Goal: Information Seeking & Learning: Understand process/instructions

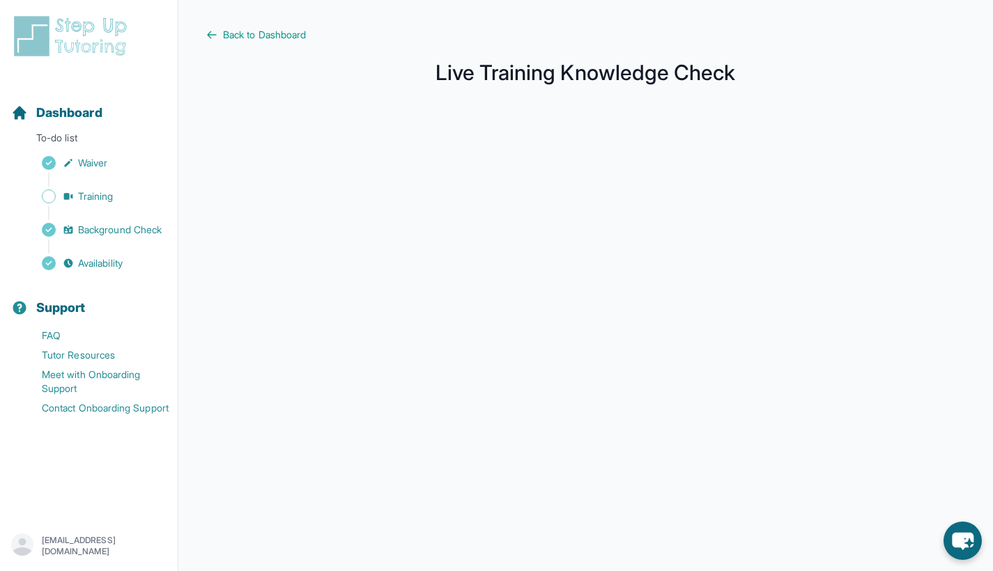
scroll to position [170, 0]
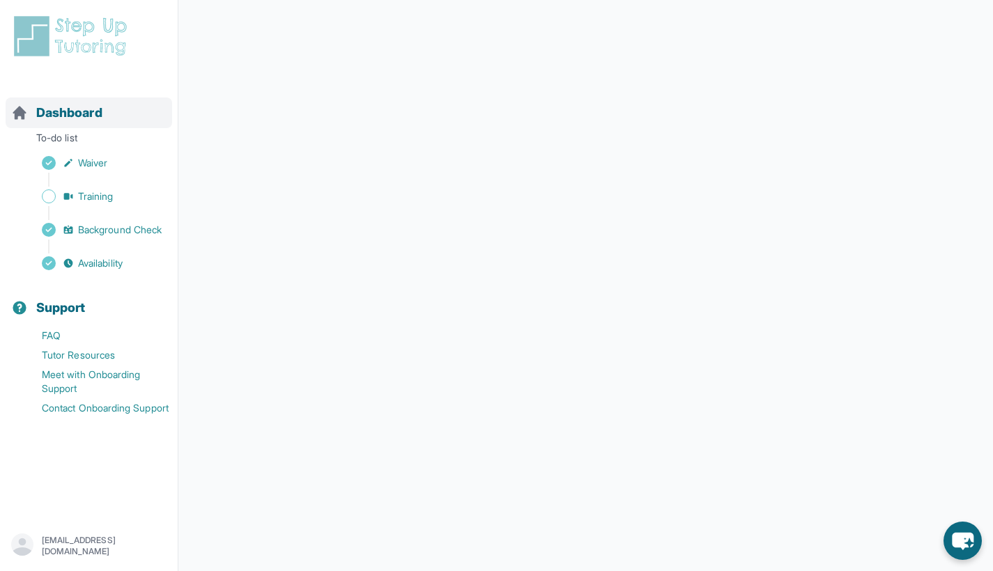
click at [78, 121] on span "Dashboard" at bounding box center [69, 113] width 66 height 20
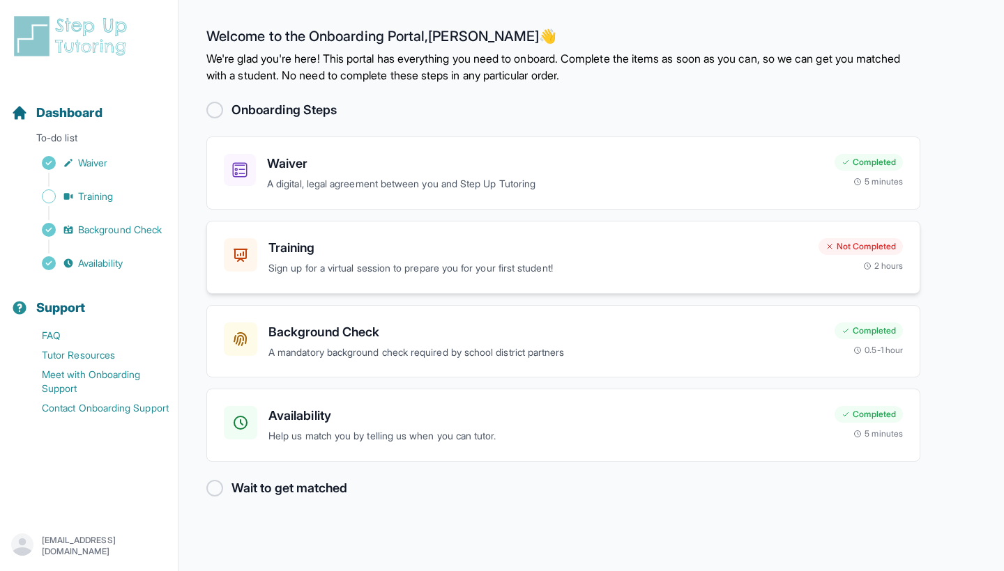
click at [500, 259] on div "Training Sign up for a virtual session to prepare you for your first student!" at bounding box center [537, 257] width 539 height 38
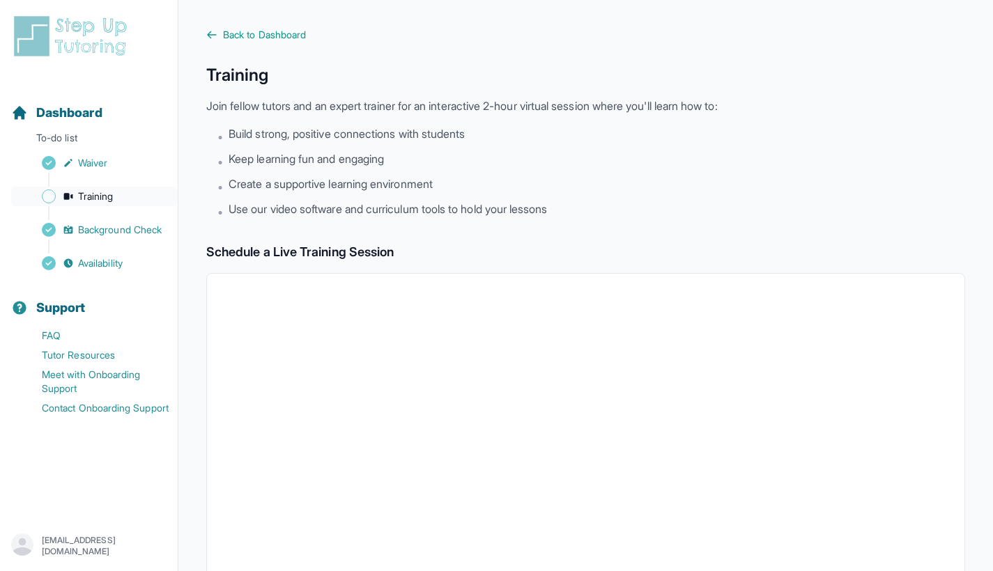
click at [64, 201] on icon "Sidebar" at bounding box center [68, 196] width 11 height 11
click at [90, 12] on div "Dashboard To-do list Waiver Training Background Check Availability Support FAQ …" at bounding box center [89, 285] width 178 height 571
click at [36, 24] on img at bounding box center [73, 36] width 124 height 45
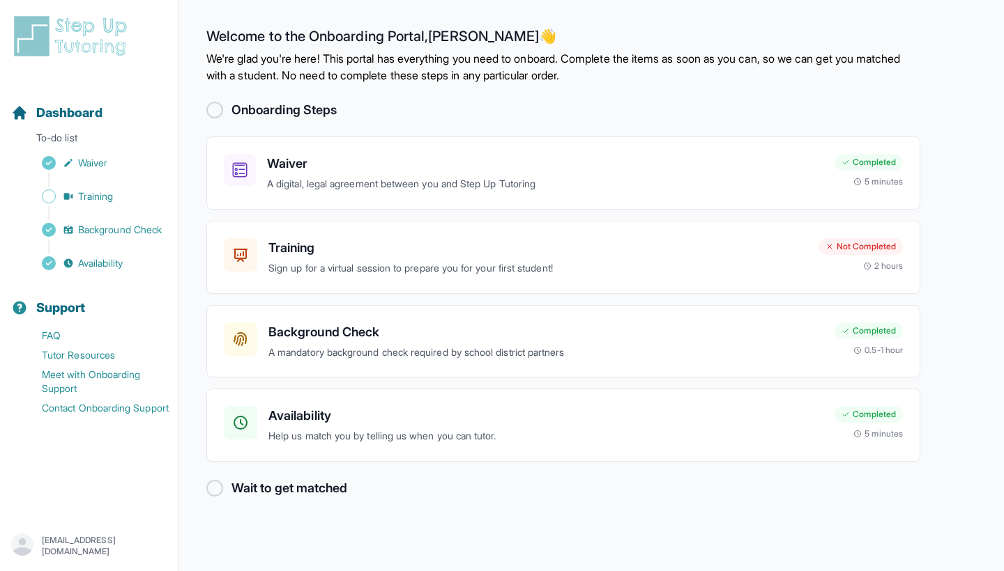
click at [33, 31] on img at bounding box center [73, 36] width 124 height 45
click at [215, 112] on div at bounding box center [214, 110] width 17 height 17
click at [223, 485] on div "Wait to get matched" at bounding box center [563, 489] width 714 height 20
click at [219, 487] on div at bounding box center [214, 488] width 17 height 17
